Goal: Task Accomplishment & Management: Use online tool/utility

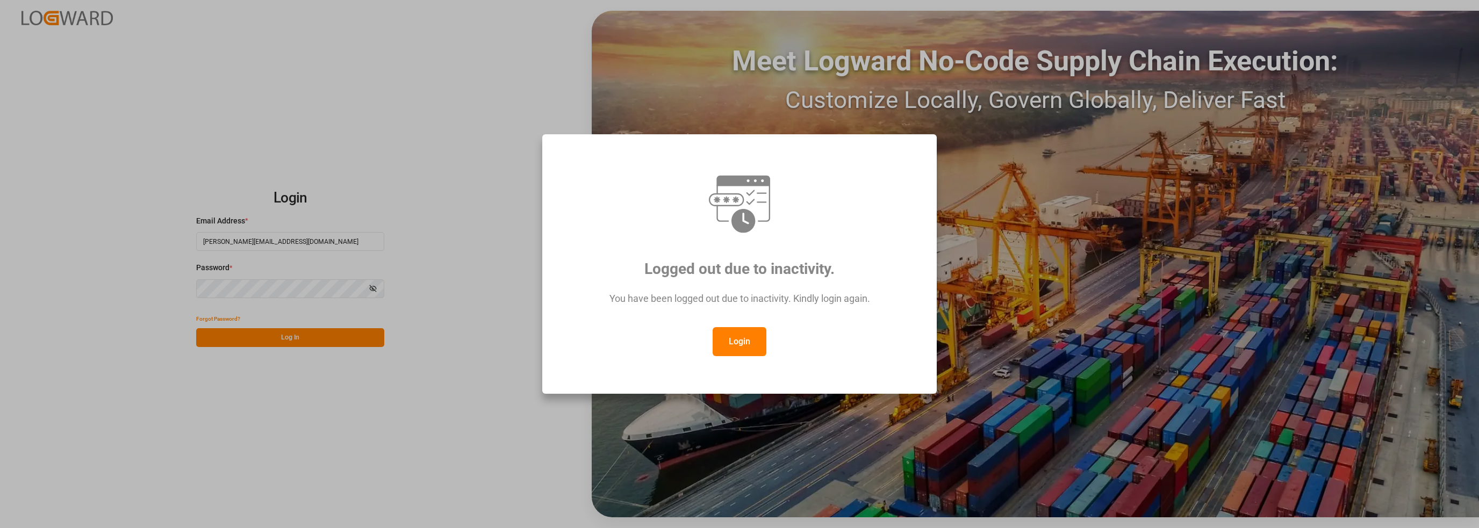
click at [731, 339] on button "Login" at bounding box center [740, 341] width 54 height 29
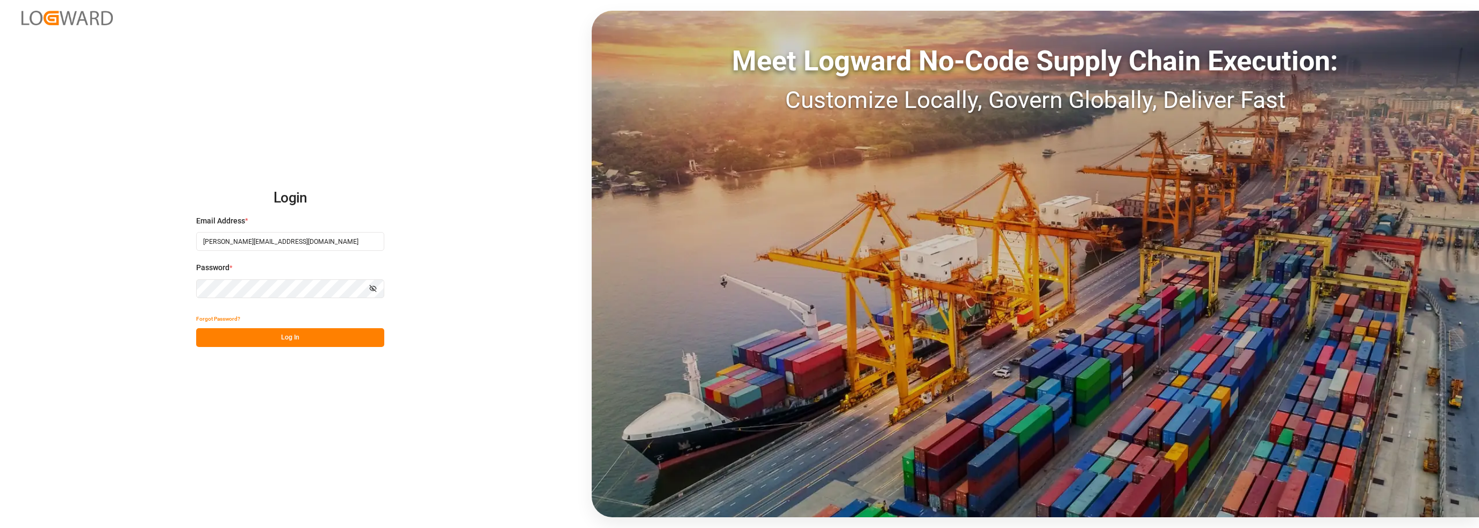
click at [280, 334] on button "Log In" at bounding box center [290, 337] width 188 height 19
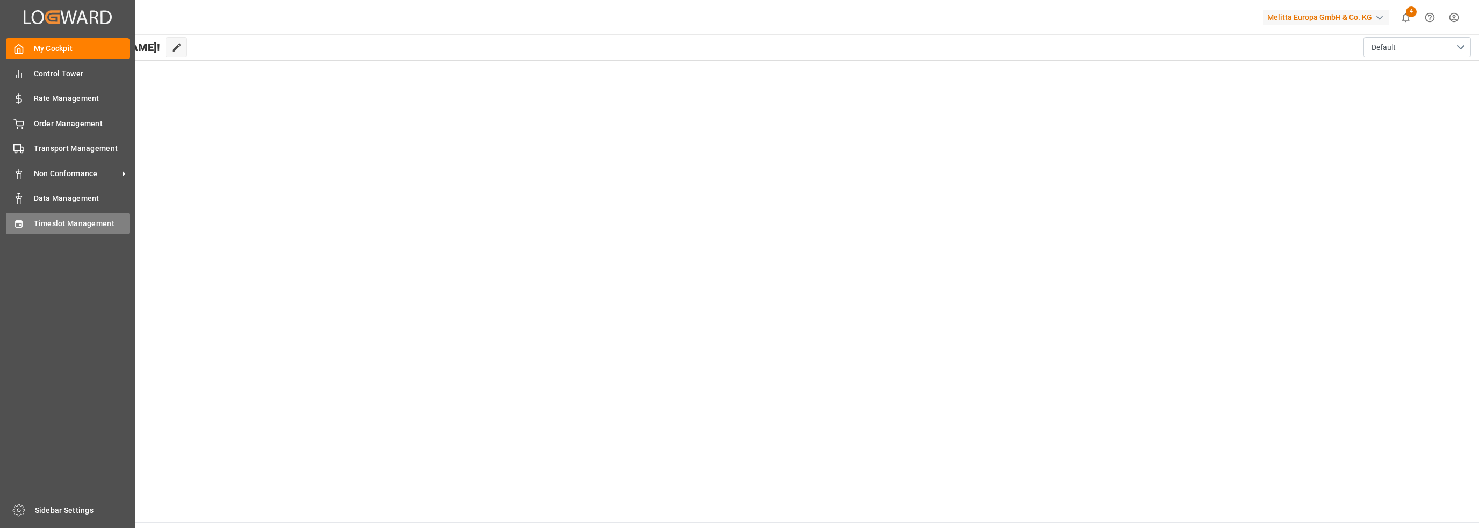
click at [46, 225] on span "Timeslot Management" at bounding box center [82, 223] width 96 height 11
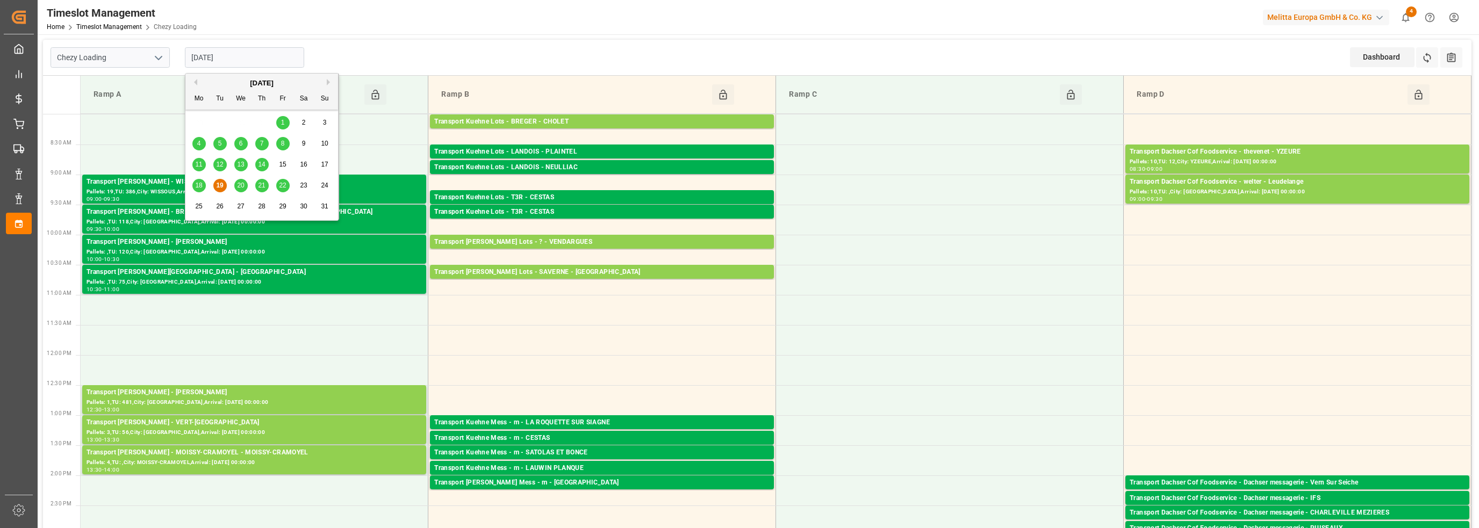
click at [217, 53] on input "[DATE]" at bounding box center [244, 57] width 119 height 20
click at [239, 182] on span "20" at bounding box center [240, 186] width 7 height 8
type input "[DATE]"
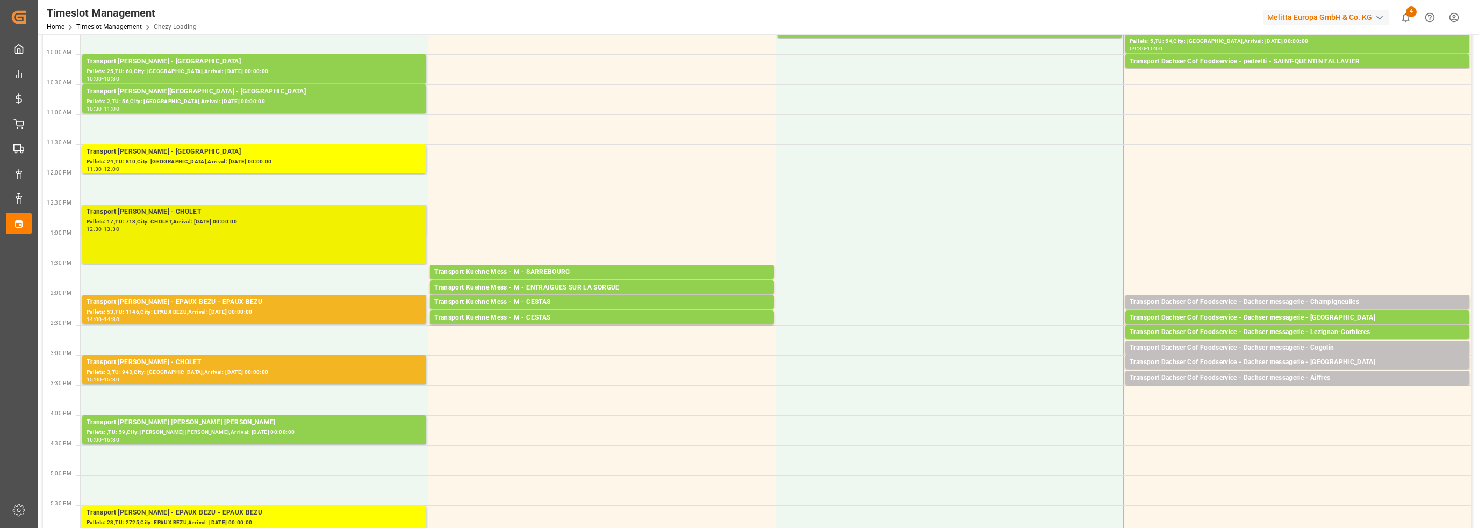
scroll to position [161, 0]
